Goal: Entertainment & Leisure: Consume media (video, audio)

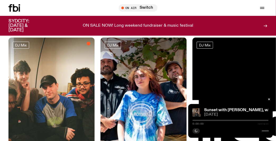
scroll to position [44, 0]
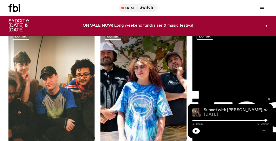
click at [240, 110] on link "Sunset with [PERSON_NAME], with [PERSON_NAME]" at bounding box center [256, 110] width 105 height 4
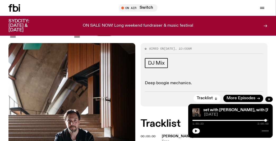
scroll to position [95, 0]
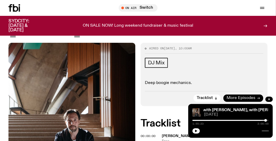
click at [234, 96] on link "More Episodes" at bounding box center [244, 98] width 40 height 7
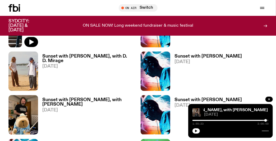
scroll to position [690, 0]
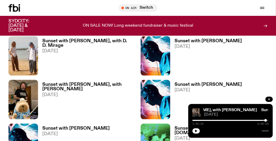
click at [163, 99] on img at bounding box center [156, 99] width 30 height 39
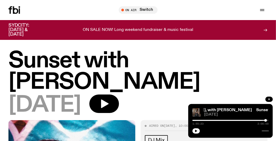
click at [81, 97] on span "[DATE]" at bounding box center [44, 105] width 72 height 21
click at [103, 103] on div "[DATE]" at bounding box center [137, 105] width 259 height 21
click at [119, 107] on button "button" at bounding box center [104, 104] width 30 height 19
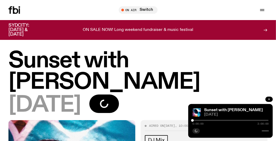
click at [270, 100] on icon "button" at bounding box center [270, 100] width 2 height 2
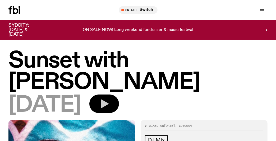
drag, startPoint x: 122, startPoint y: 104, endPoint x: 156, endPoint y: 103, distance: 33.9
click at [109, 104] on icon "button" at bounding box center [105, 104] width 8 height 9
